Goal: Navigation & Orientation: Find specific page/section

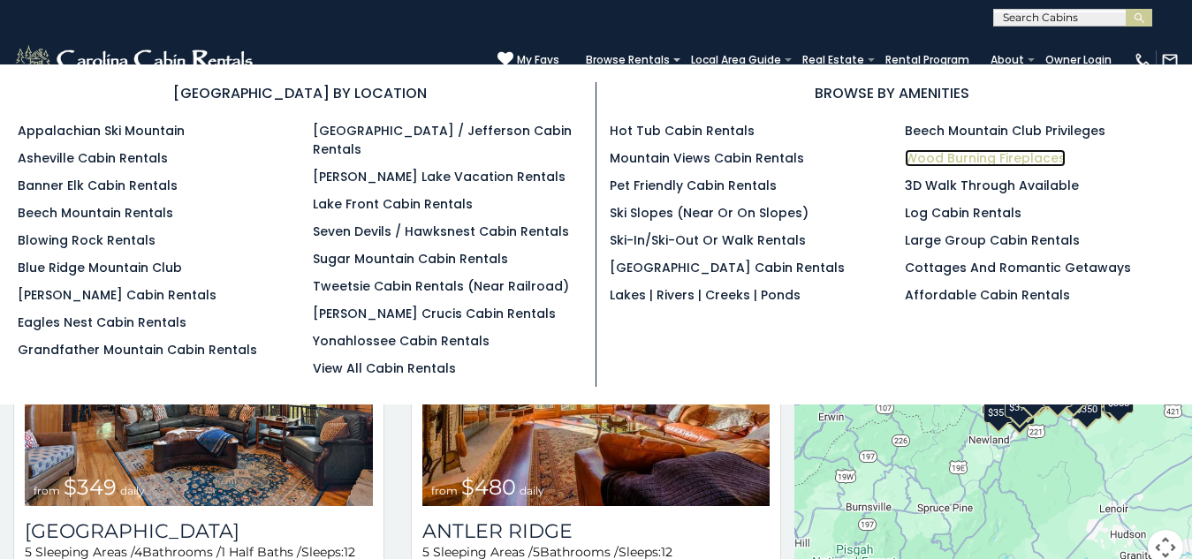
click at [940, 155] on link "Wood Burning Fireplaces" at bounding box center [985, 158] width 161 height 18
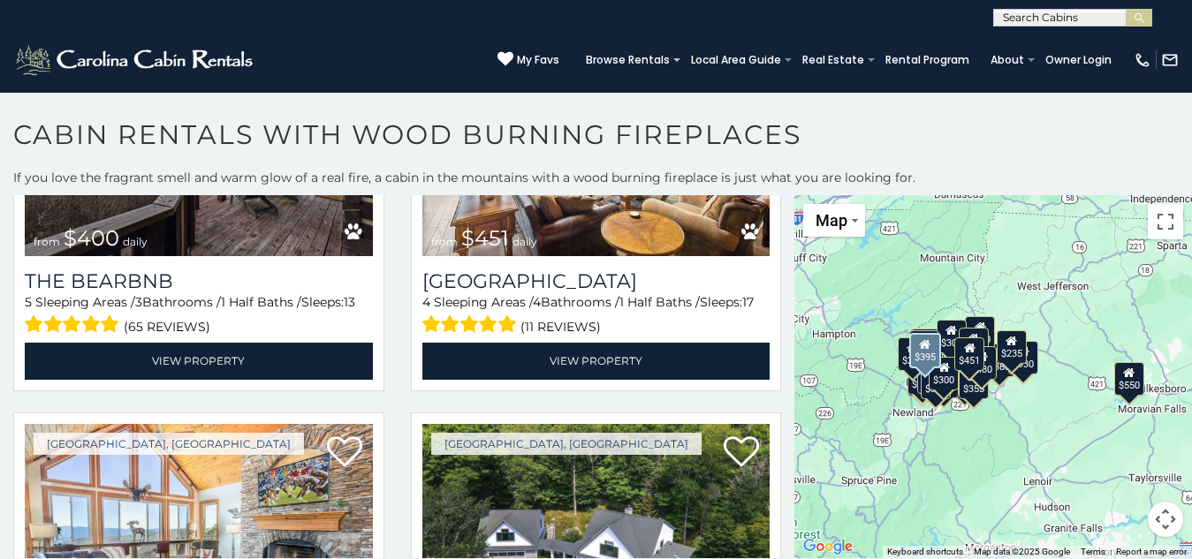
scroll to position [1016, 0]
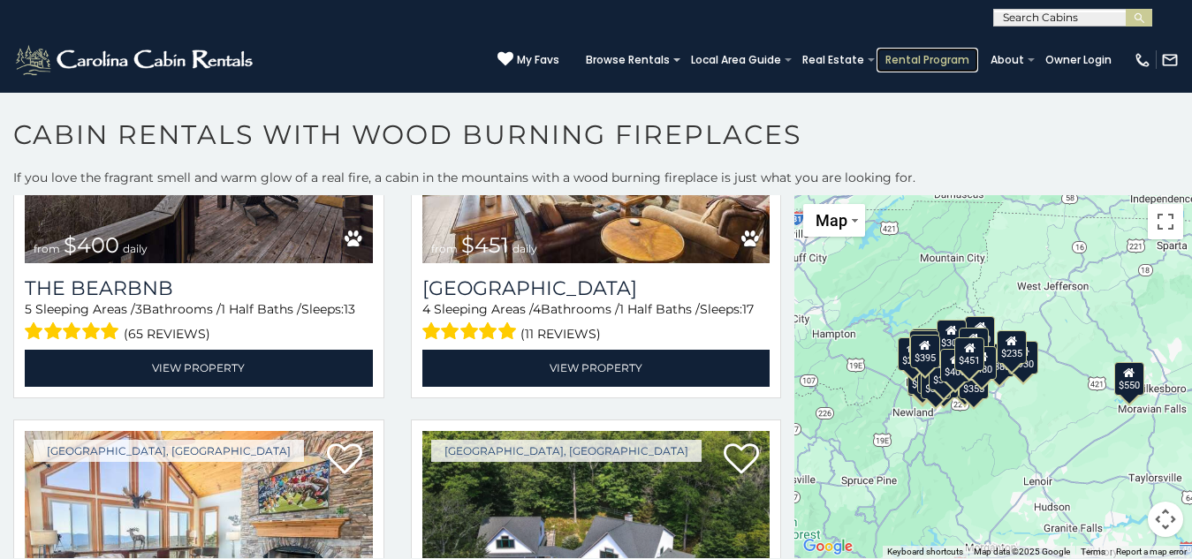
click at [877, 48] on link "Rental Program" at bounding box center [928, 60] width 102 height 25
